Goal: Transaction & Acquisition: Book appointment/travel/reservation

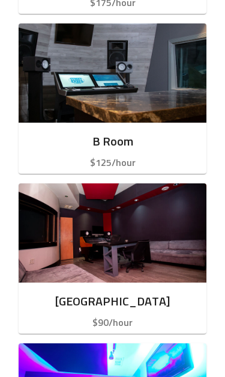
scroll to position [538, 0]
click at [30, 156] on p "$125/hour" at bounding box center [112, 163] width 169 height 14
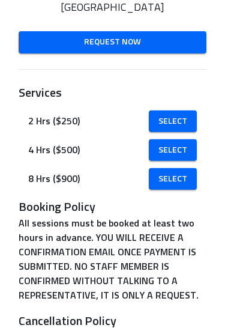
scroll to position [212, 0]
click at [184, 117] on span "Select" at bounding box center [173, 121] width 29 height 15
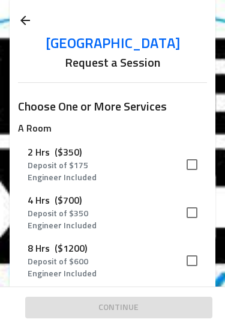
scroll to position [37, 0]
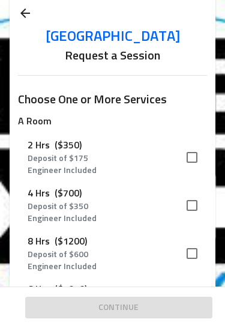
click at [32, 148] on p "2 Hrs" at bounding box center [39, 145] width 22 height 14
click at [35, 158] on p "Deposit of $ 175" at bounding box center [103, 159] width 150 height 12
click at [40, 148] on p "2 Hrs" at bounding box center [39, 145] width 22 height 14
click at [201, 147] on input "checkbox" at bounding box center [192, 157] width 25 height 25
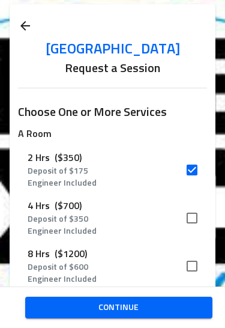
click at [190, 167] on input "checkbox" at bounding box center [192, 169] width 25 height 25
checkbox input "false"
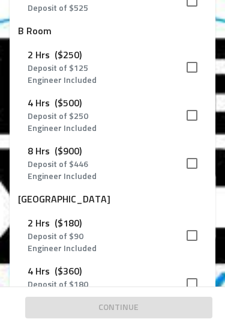
scroll to position [337, 0]
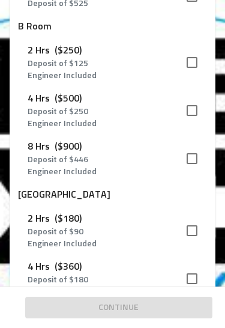
click at [188, 233] on input "checkbox" at bounding box center [192, 230] width 25 height 25
checkbox input "true"
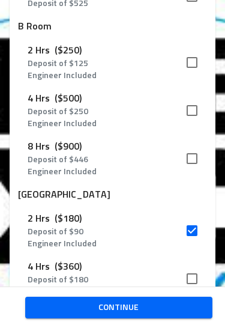
click at [185, 308] on span "Continue" at bounding box center [119, 307] width 169 height 15
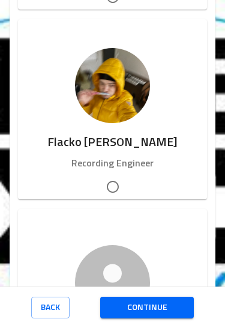
click at [58, 126] on div "Flacko [PERSON_NAME] Recording Engineer" at bounding box center [112, 151] width 189 height 57
radio input "true"
radio input "false"
click at [188, 308] on button "Continue" at bounding box center [147, 308] width 94 height 22
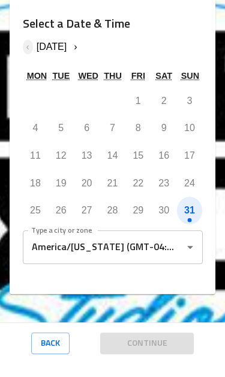
scroll to position [150, 0]
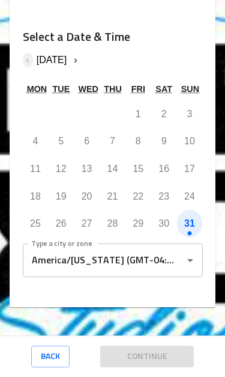
click at [81, 53] on button "›" at bounding box center [75, 60] width 10 height 14
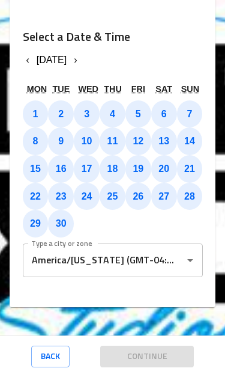
click at [30, 100] on button "1" at bounding box center [36, 114] width 26 height 28
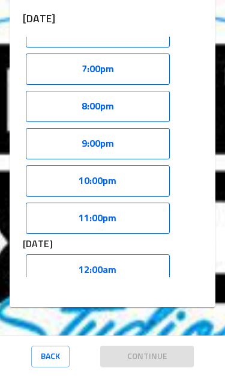
scroll to position [679, 0]
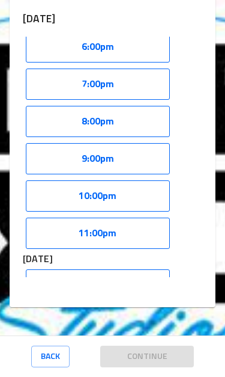
click at [30, 143] on button "9:00pm" at bounding box center [98, 158] width 144 height 31
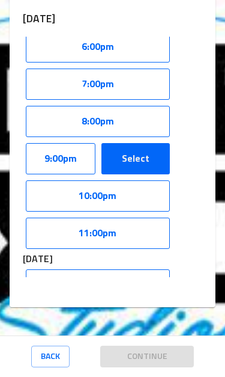
click at [35, 180] on button "10:00pm" at bounding box center [98, 195] width 144 height 31
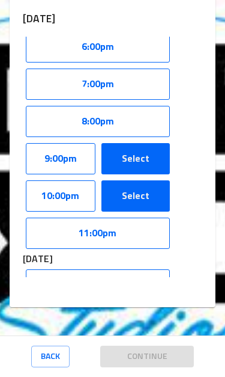
click at [36, 143] on button "9:00pm" at bounding box center [61, 158] width 70 height 31
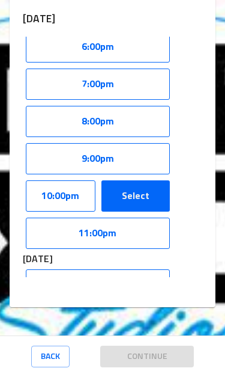
click at [32, 144] on button "9:00pm" at bounding box center [98, 158] width 144 height 31
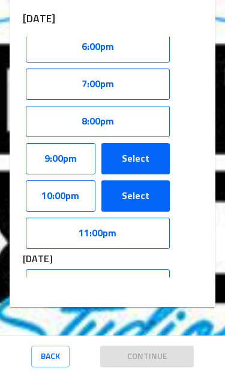
click at [35, 148] on div "9:00pm Select" at bounding box center [98, 158] width 150 height 37
click at [32, 143] on button "9:00pm" at bounding box center [61, 158] width 70 height 31
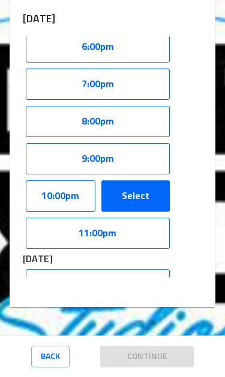
click at [29, 180] on button "10:00pm" at bounding box center [61, 195] width 70 height 31
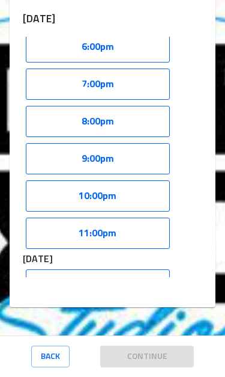
click at [34, 106] on button "8:00pm" at bounding box center [98, 121] width 144 height 31
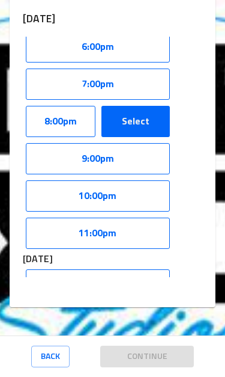
click at [131, 106] on button "Select" at bounding box center [136, 121] width 69 height 31
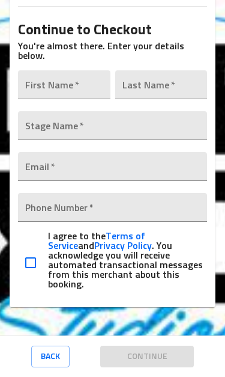
click at [38, 70] on input "text" at bounding box center [64, 84] width 92 height 29
